Goal: Navigation & Orientation: Find specific page/section

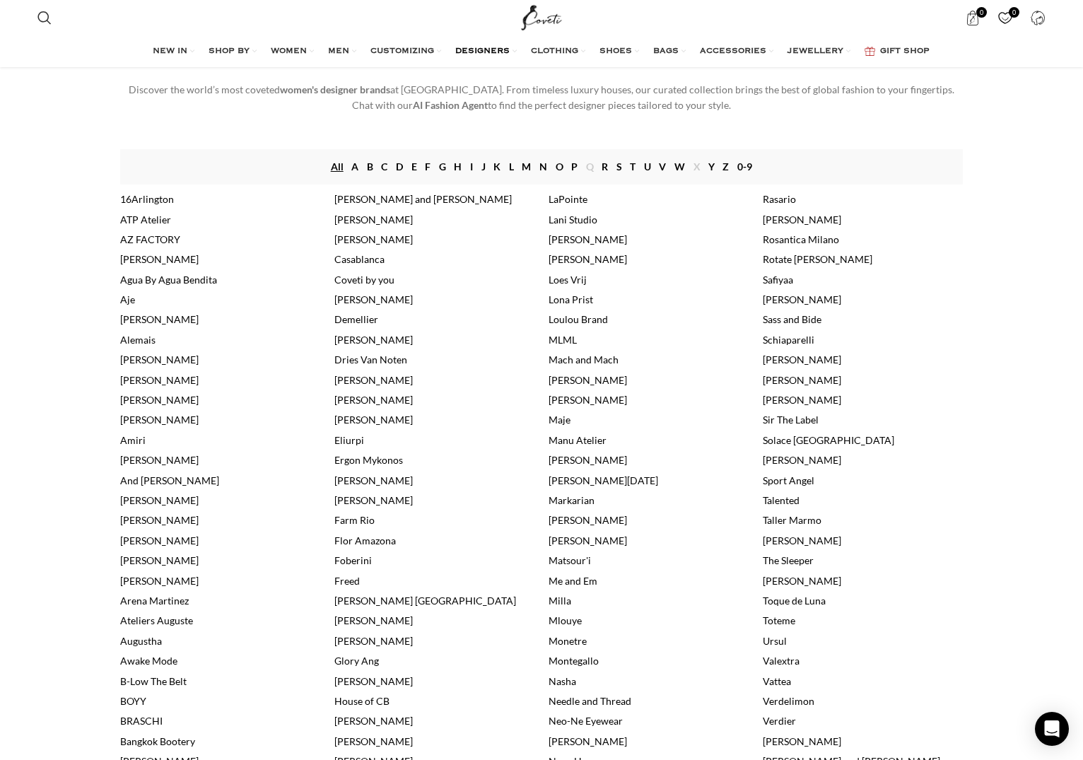
scroll to position [289, 0]
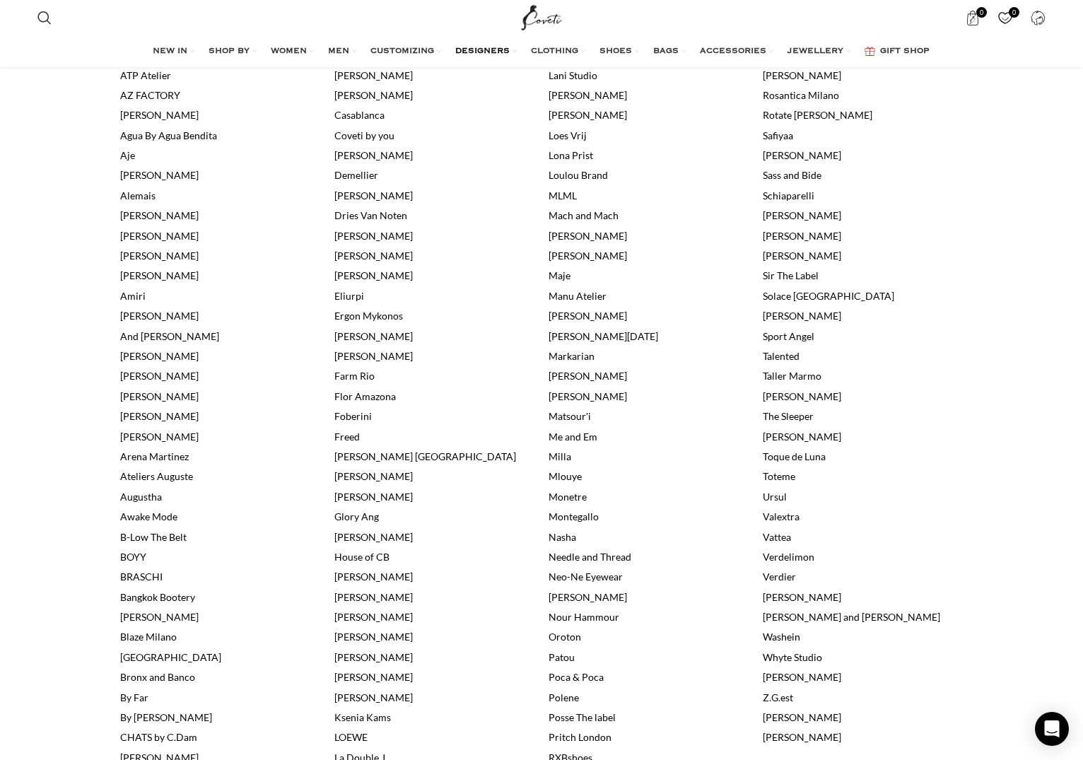
click at [360, 559] on link "House of CB" at bounding box center [362, 557] width 55 height 12
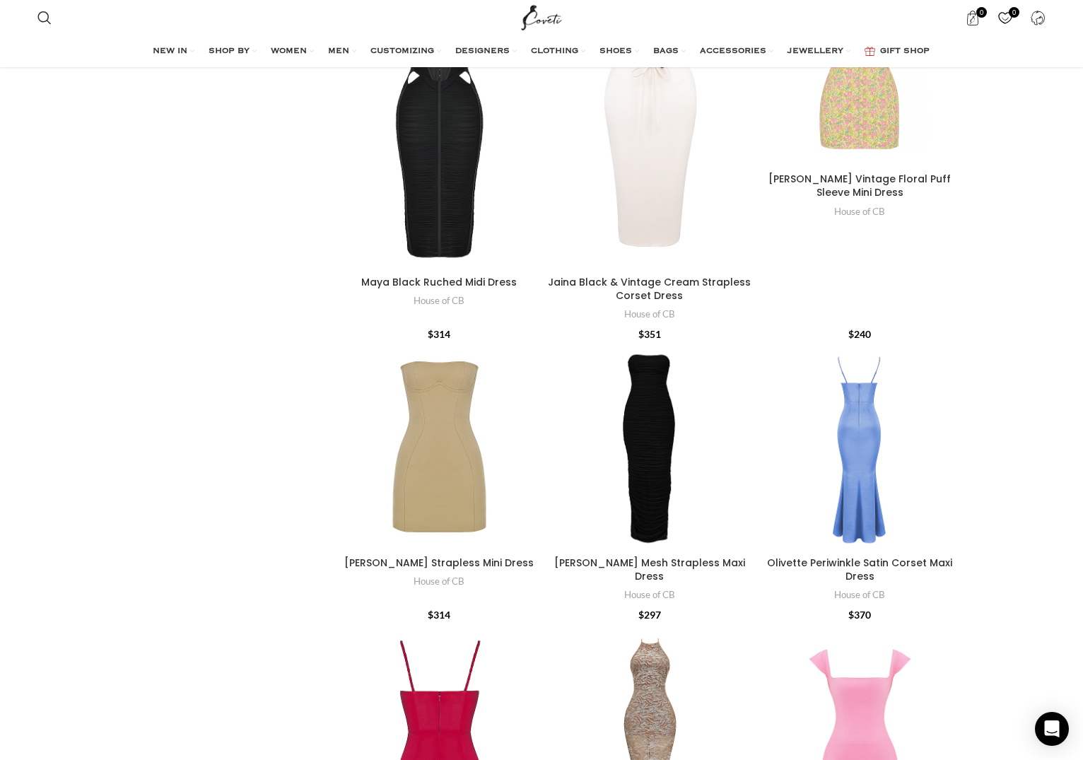
scroll to position [1659, 0]
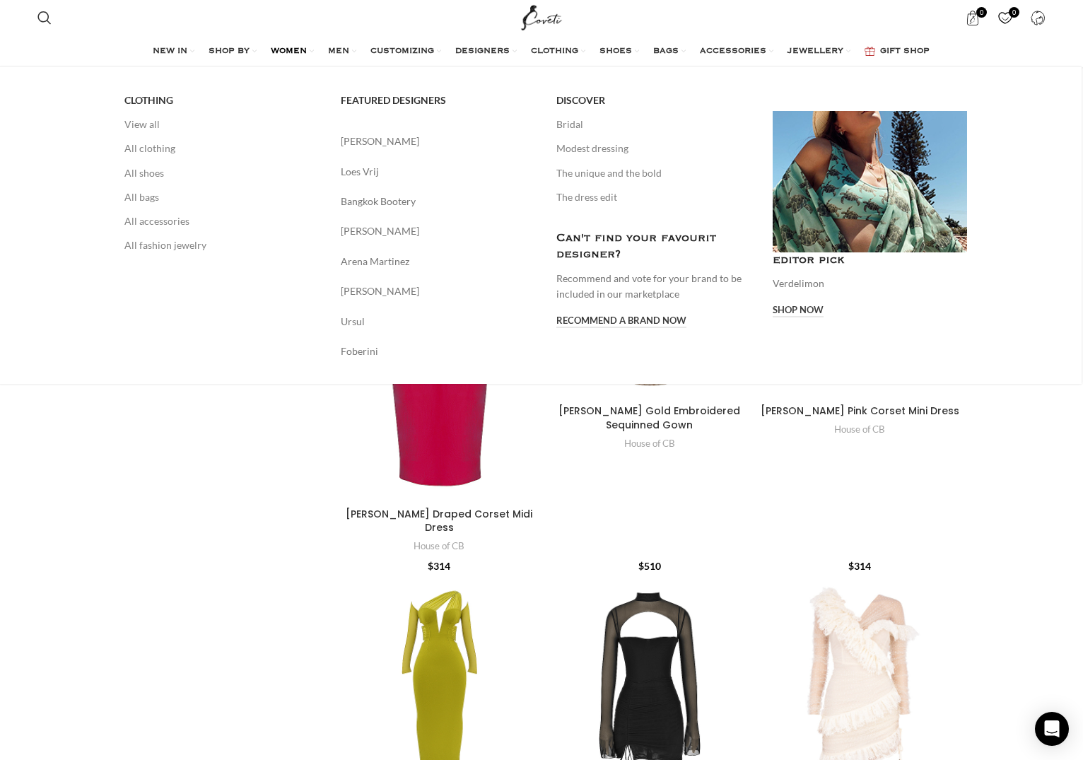
click at [274, 50] on span "WOMEN" at bounding box center [289, 51] width 36 height 11
